Goal: Transaction & Acquisition: Purchase product/service

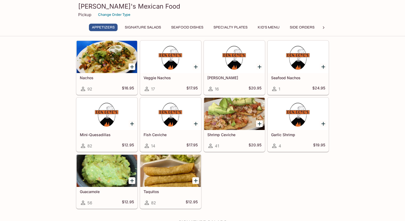
scroll to position [43, 0]
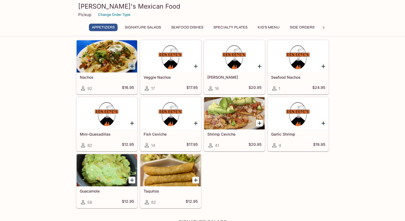
click at [132, 66] on icon "Add Nachos" at bounding box center [132, 66] width 4 height 4
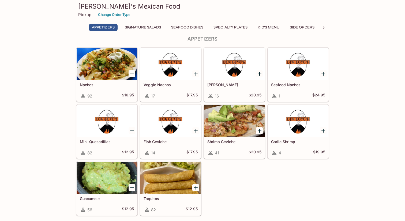
scroll to position [38, 0]
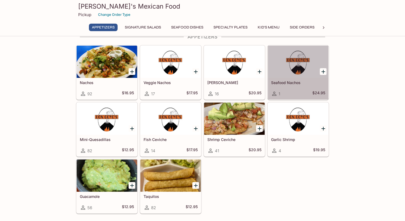
click at [295, 73] on div at bounding box center [298, 62] width 61 height 32
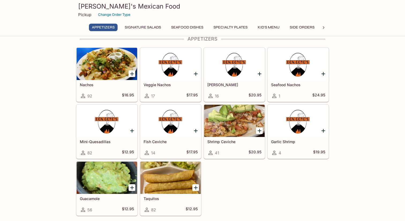
scroll to position [19, 0]
